Goal: Register for event/course

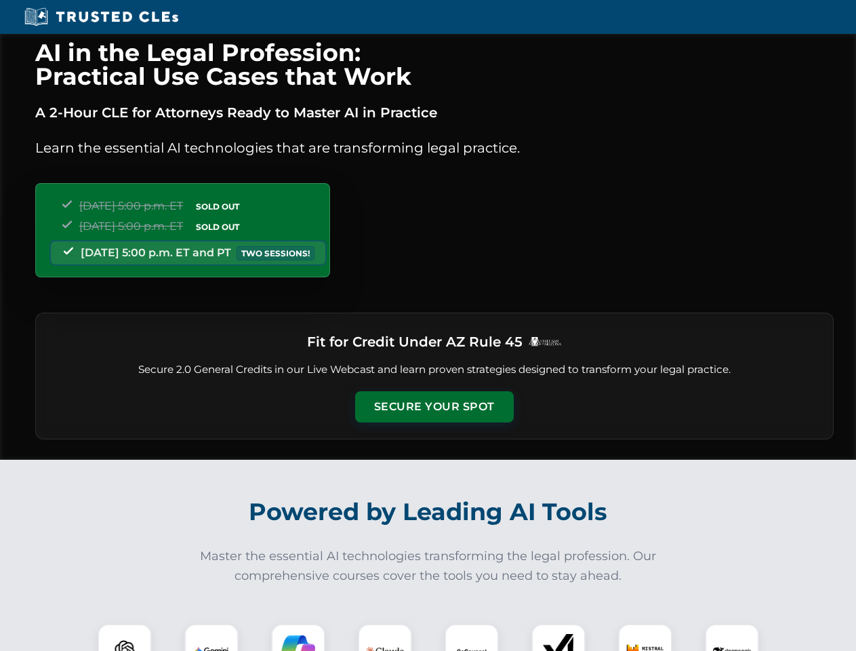
click at [434, 407] on button "Secure Your Spot" at bounding box center [434, 406] width 159 height 31
click at [125, 637] on img at bounding box center [124, 650] width 39 height 39
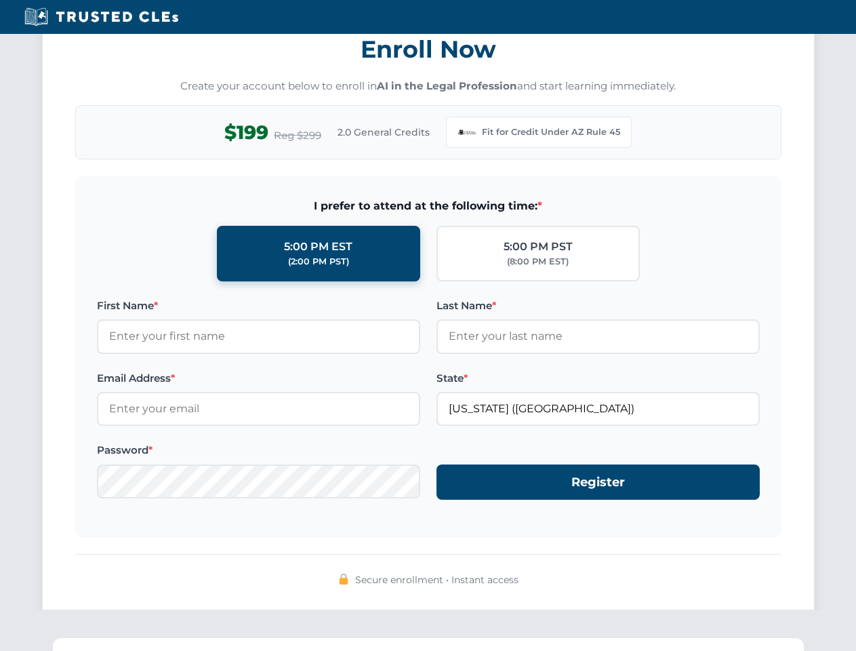
scroll to position [1322, 0]
